Goal: Transaction & Acquisition: Purchase product/service

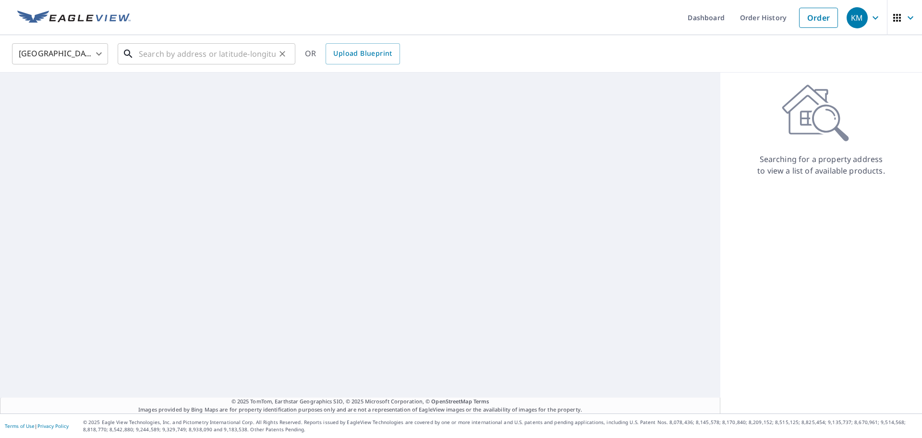
click at [205, 55] on input "text" at bounding box center [207, 53] width 137 height 27
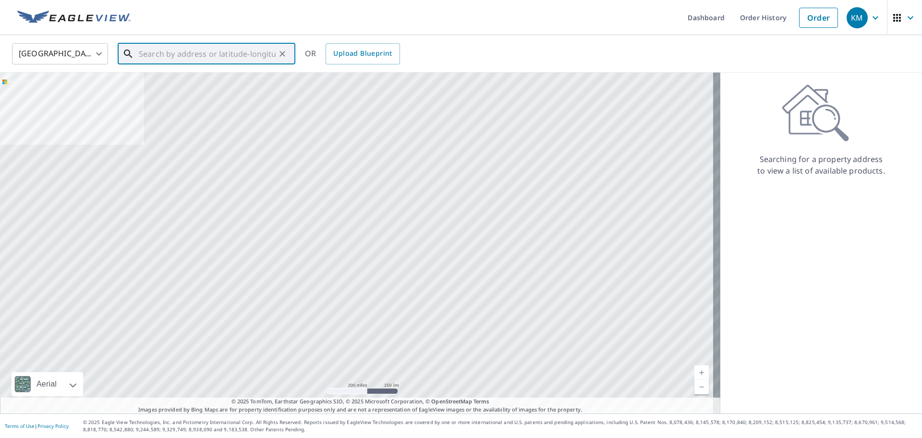
click at [147, 56] on input "text" at bounding box center [207, 53] width 137 height 27
paste input "[STREET_ADDRESS]"
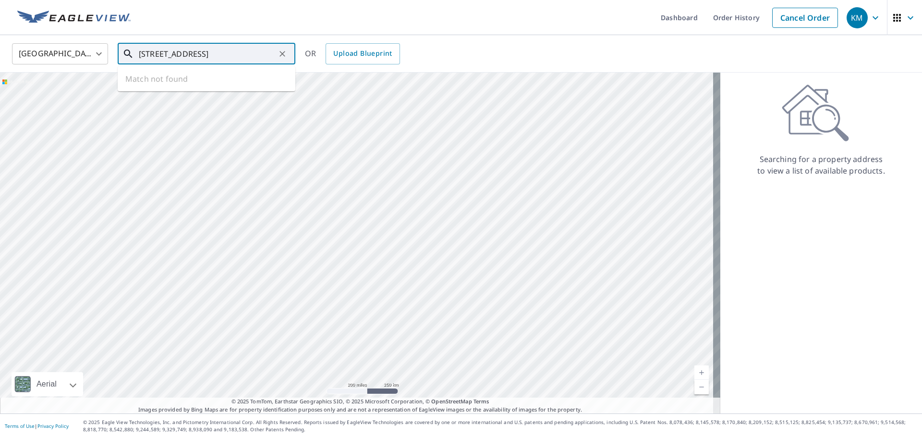
scroll to position [0, 21]
click at [213, 85] on span "[STREET_ADDRESS]" at bounding box center [212, 82] width 151 height 12
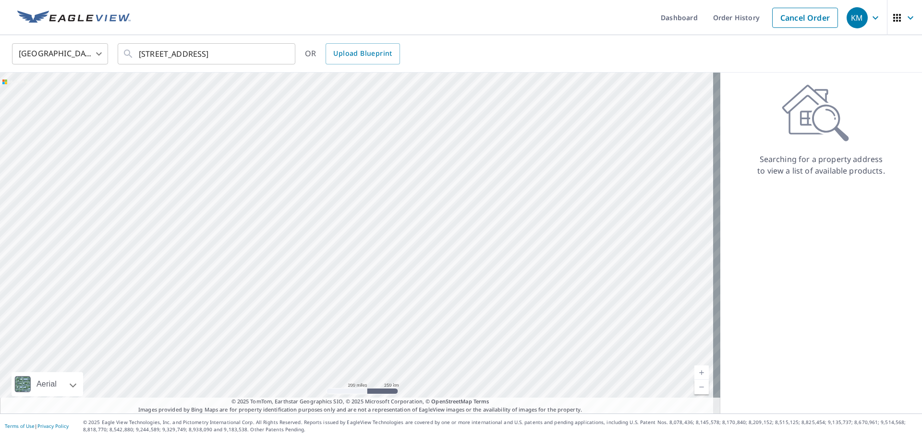
type input "[STREET_ADDRESS]"
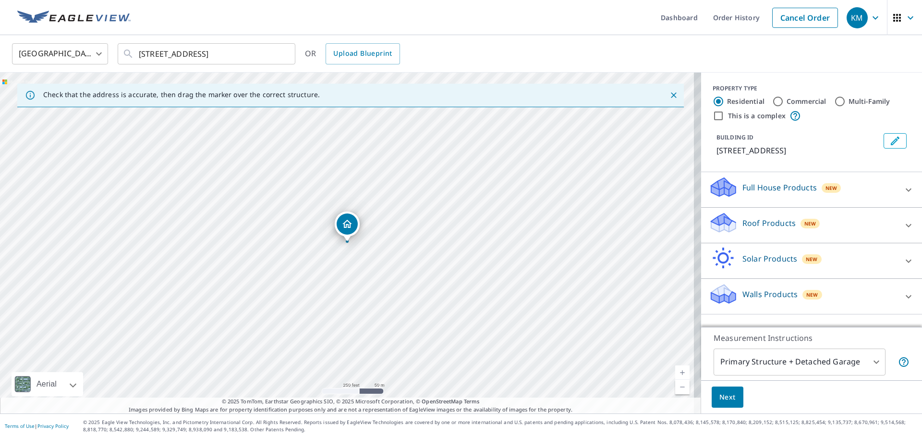
click at [768, 224] on p "Roof Products" at bounding box center [769, 223] width 53 height 12
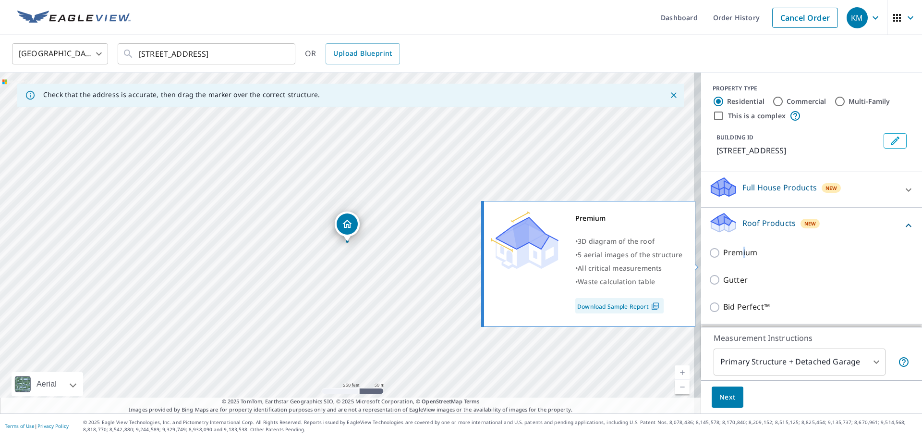
click at [736, 258] on p "Premium" at bounding box center [740, 252] width 34 height 12
click at [716, 258] on input "Premium" at bounding box center [716, 253] width 14 height 12
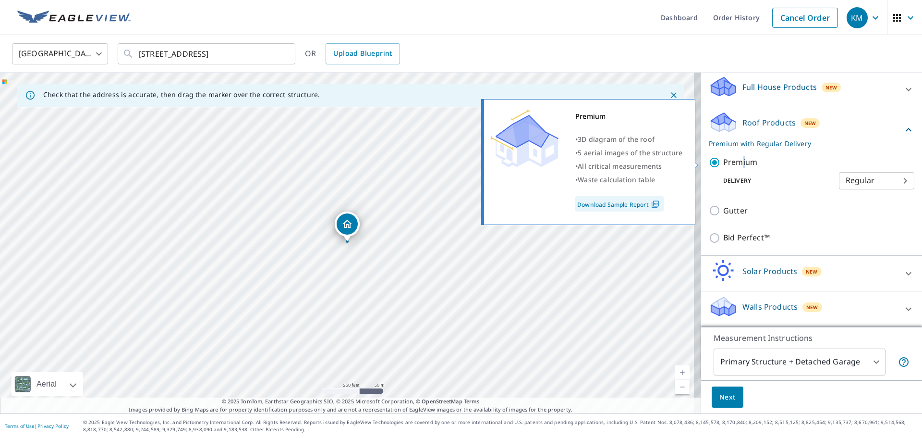
click at [739, 167] on p "Premium" at bounding box center [740, 162] width 34 height 12
click at [723, 167] on input "Premium" at bounding box center [716, 163] width 14 height 12
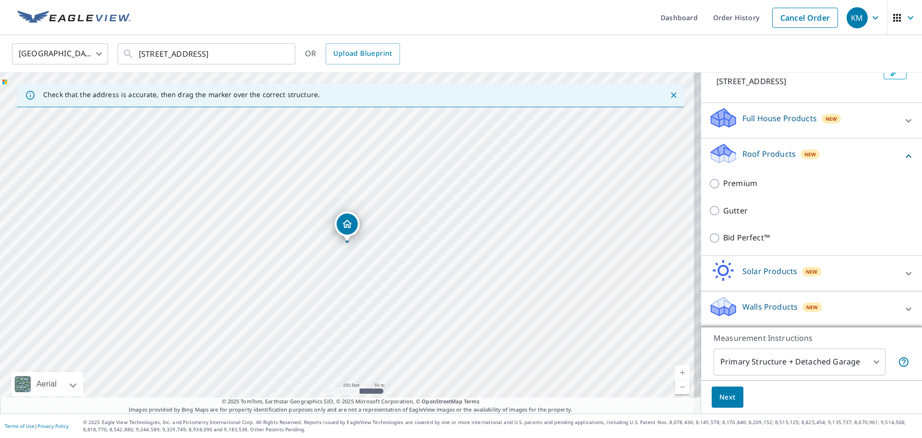
click at [723, 183] on p "Premium" at bounding box center [740, 183] width 34 height 12
click at [718, 183] on input "Premium" at bounding box center [716, 184] width 14 height 12
checkbox input "true"
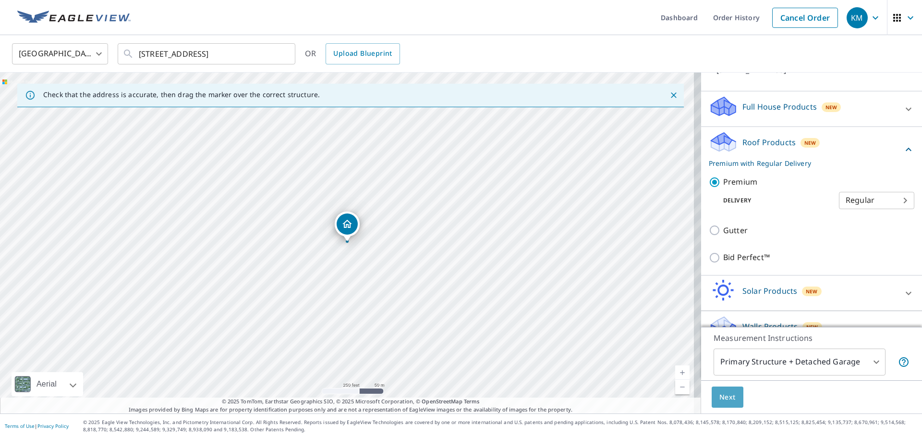
click at [729, 395] on button "Next" at bounding box center [728, 397] width 32 height 22
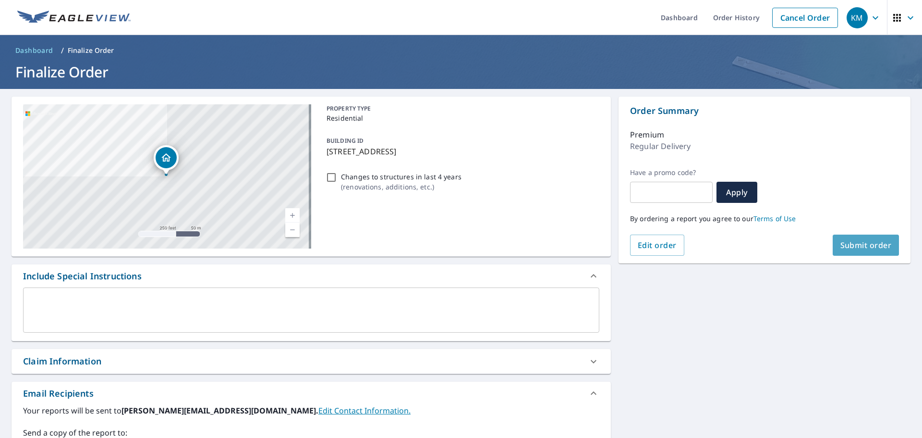
click at [848, 241] on span "Submit order" at bounding box center [866, 245] width 51 height 11
